Goal: Navigation & Orientation: Go to known website

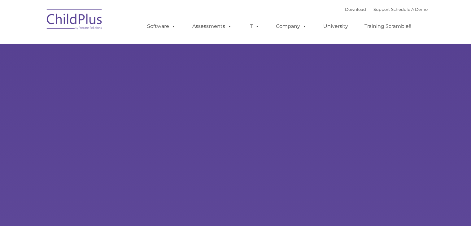
type input ""
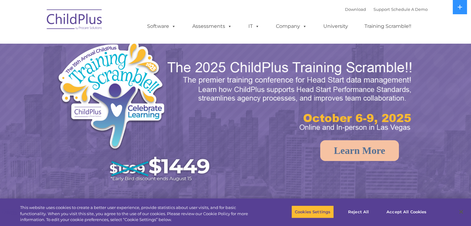
select select "MEDIUM"
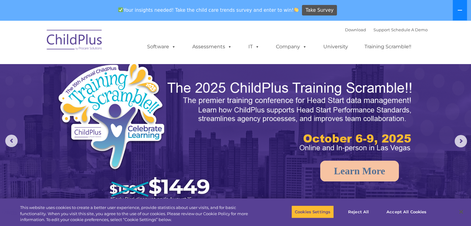
click at [462, 12] on button at bounding box center [460, 10] width 14 height 20
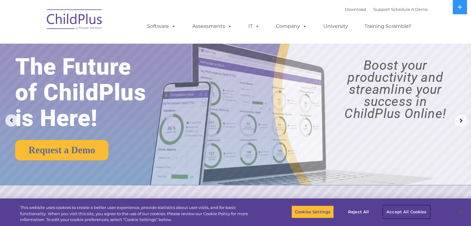
click at [409, 210] on button "Accept All Cookies" at bounding box center [406, 211] width 47 height 13
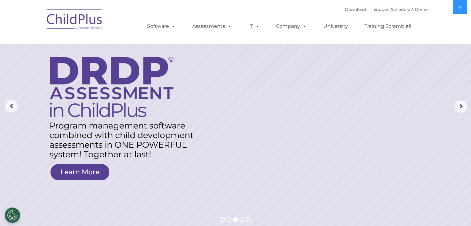
scroll to position [16, 0]
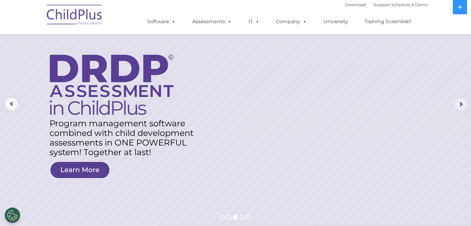
click at [459, 103] on rs-arrow at bounding box center [460, 104] width 12 height 12
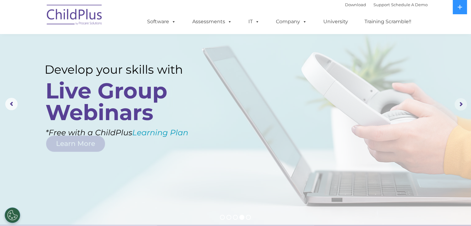
click at [459, 103] on rs-arrow at bounding box center [460, 104] width 12 height 12
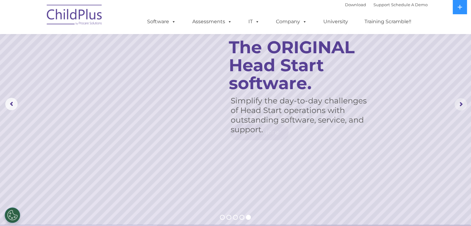
click at [459, 103] on rs-arrow at bounding box center [460, 104] width 12 height 12
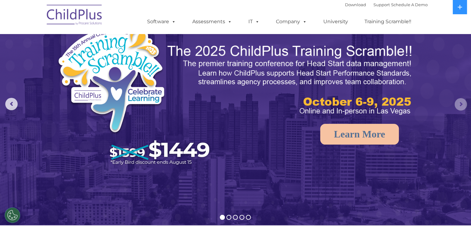
click at [459, 103] on rs-arrow at bounding box center [460, 104] width 12 height 12
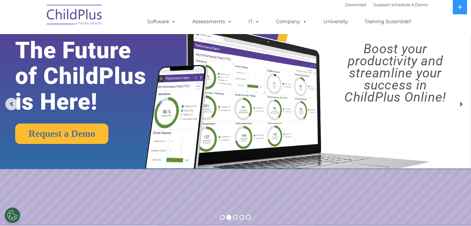
click at [459, 103] on rs-arrow at bounding box center [460, 104] width 12 height 12
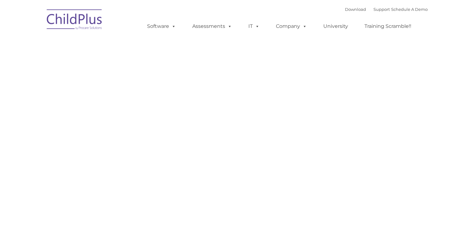
type input ""
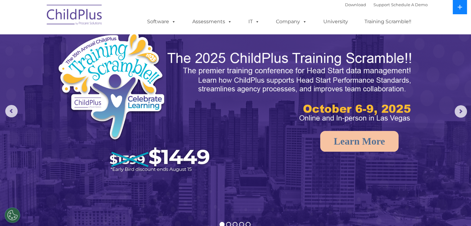
click at [460, 7] on icon at bounding box center [460, 7] width 4 height 4
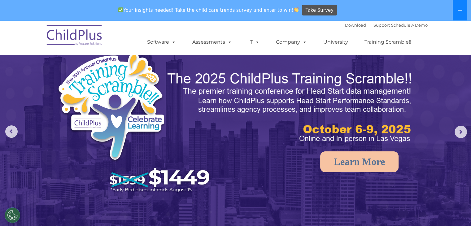
click at [460, 7] on button at bounding box center [460, 10] width 14 height 20
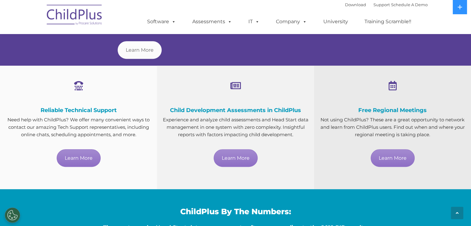
scroll to position [330, 0]
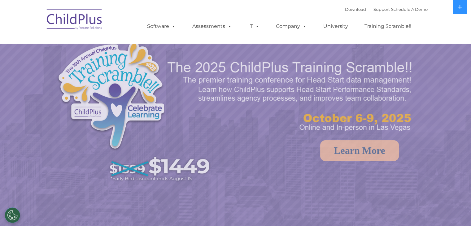
select select "MEDIUM"
